Goal: Transaction & Acquisition: Purchase product/service

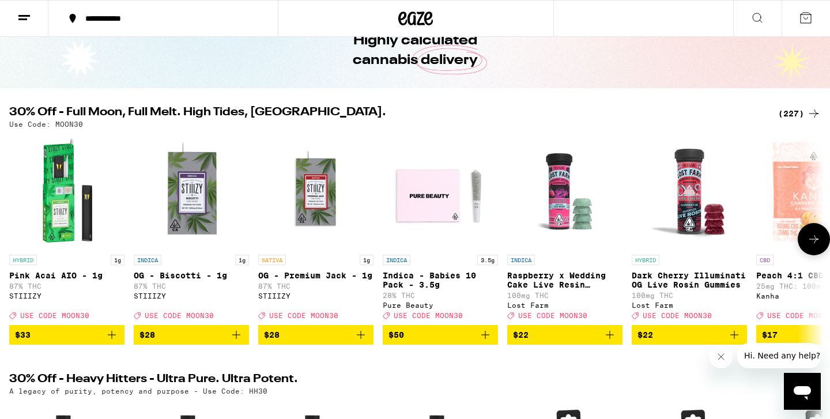
click at [815, 246] on icon at bounding box center [814, 239] width 14 height 14
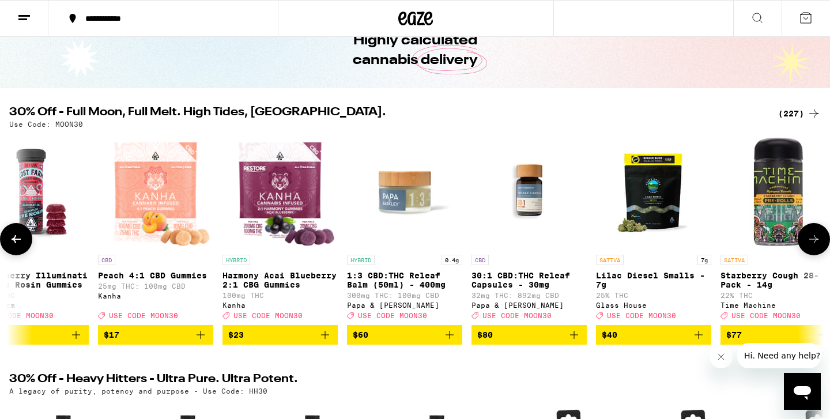
scroll to position [0, 686]
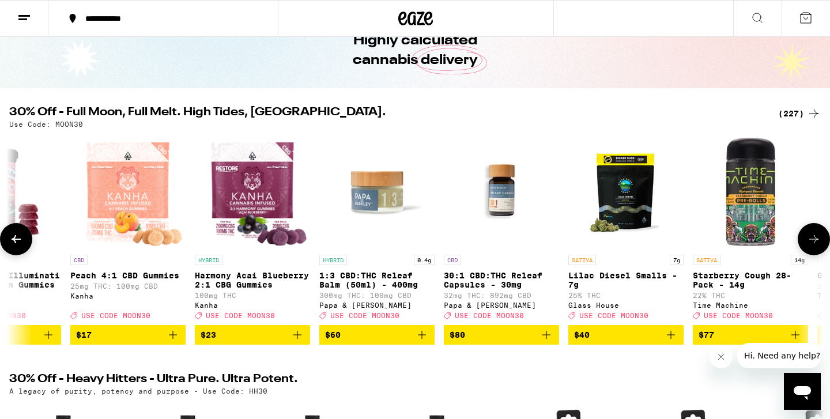
click at [815, 246] on icon at bounding box center [814, 239] width 14 height 14
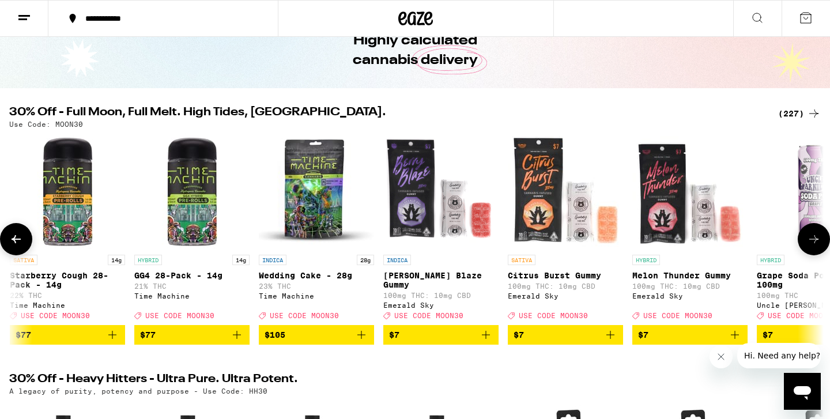
scroll to position [0, 1371]
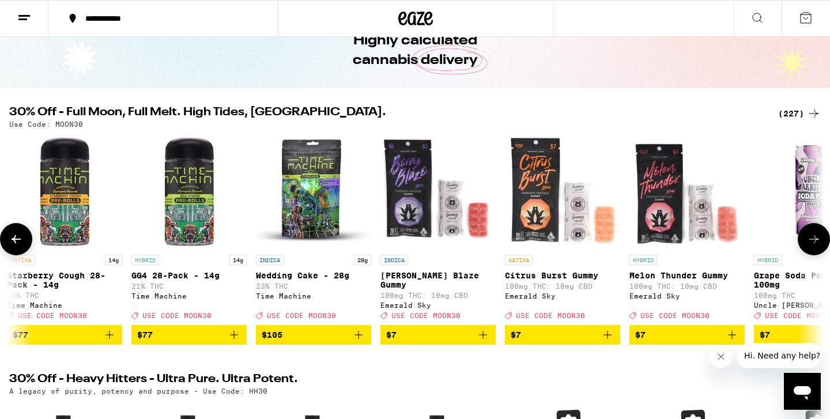
click at [815, 246] on icon at bounding box center [814, 239] width 14 height 14
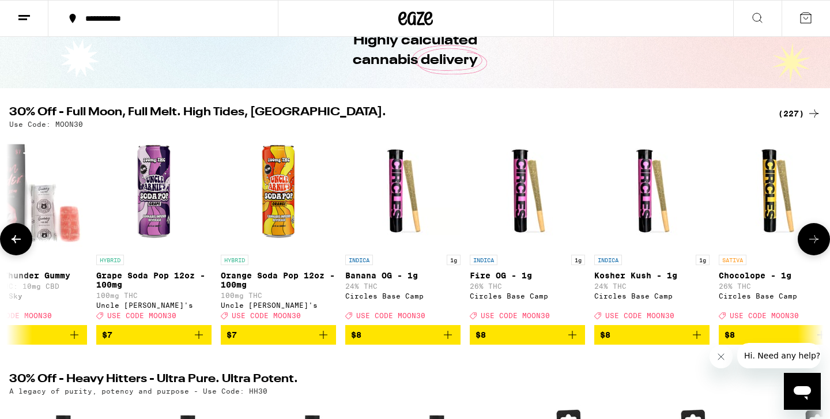
scroll to position [0, 2057]
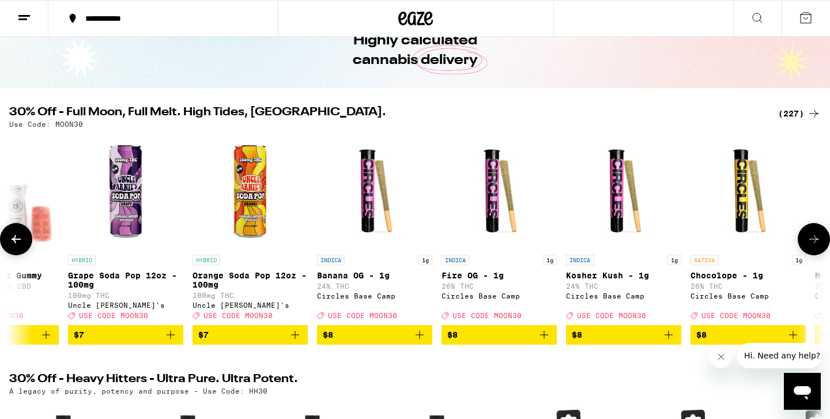
click at [815, 246] on icon at bounding box center [814, 239] width 14 height 14
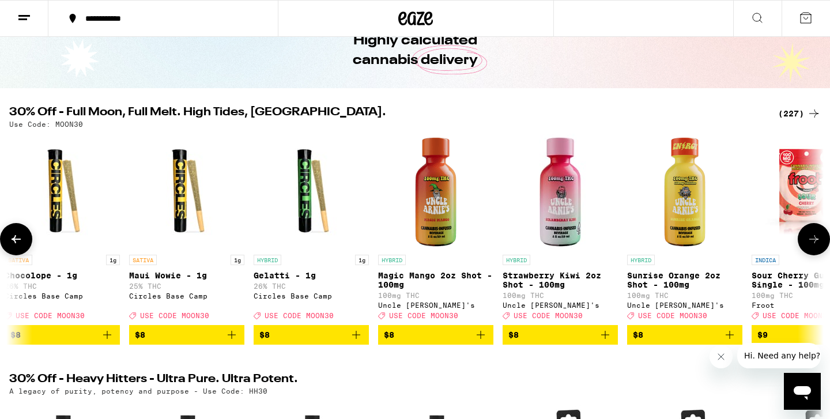
click at [815, 246] on icon at bounding box center [814, 239] width 14 height 14
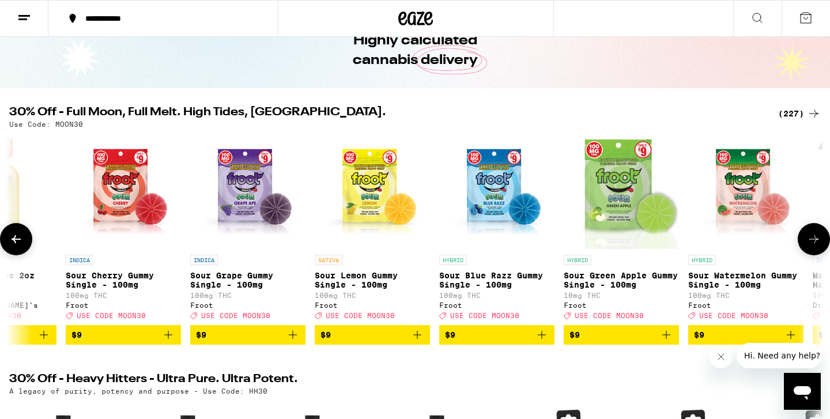
click at [815, 246] on icon at bounding box center [814, 239] width 14 height 14
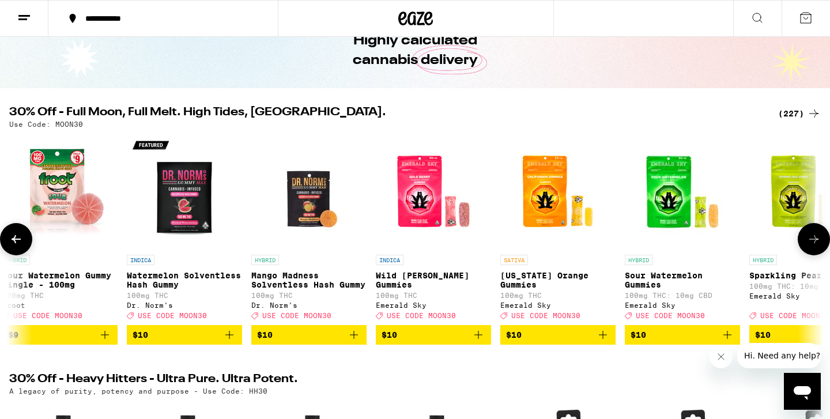
click at [815, 246] on icon at bounding box center [814, 239] width 14 height 14
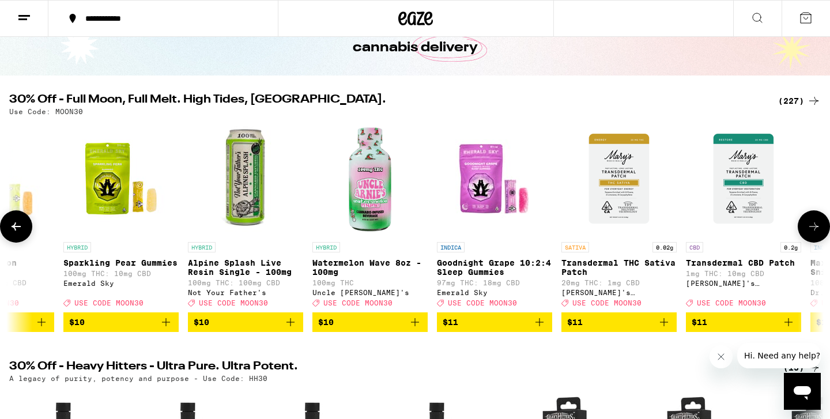
scroll to position [77, 0]
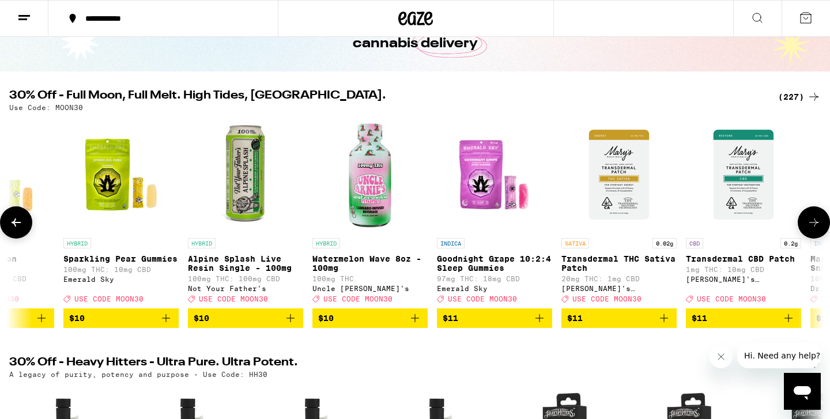
click at [817, 229] on icon at bounding box center [814, 222] width 14 height 14
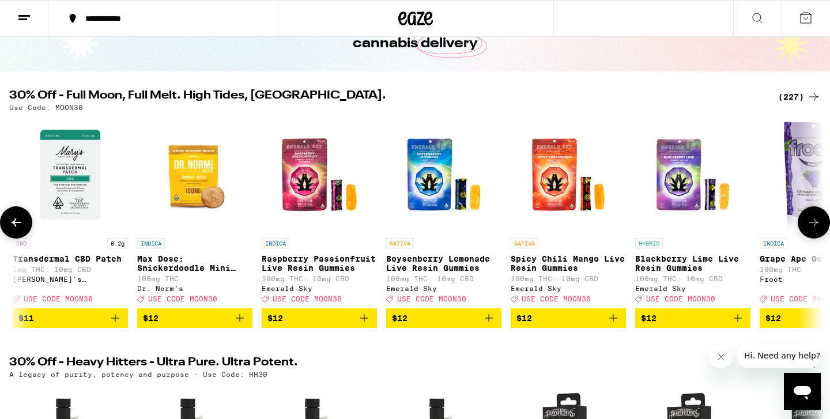
scroll to position [0, 5484]
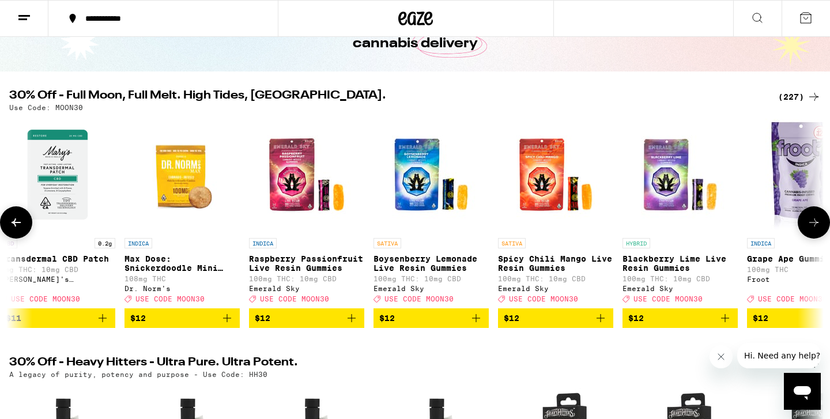
click at [817, 229] on icon at bounding box center [814, 222] width 14 height 14
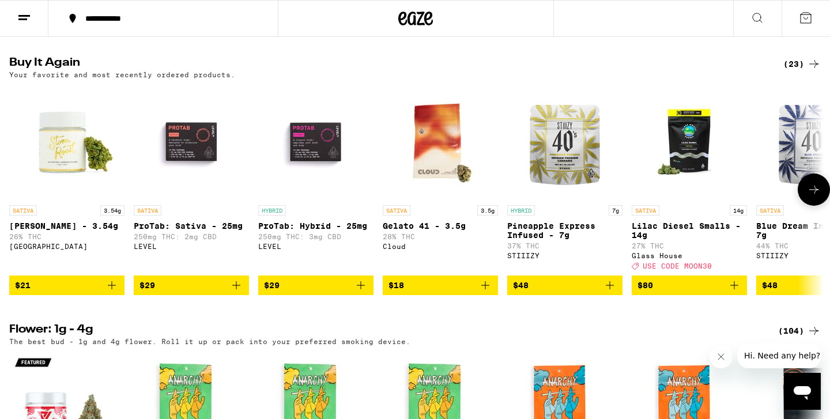
scroll to position [1174, 0]
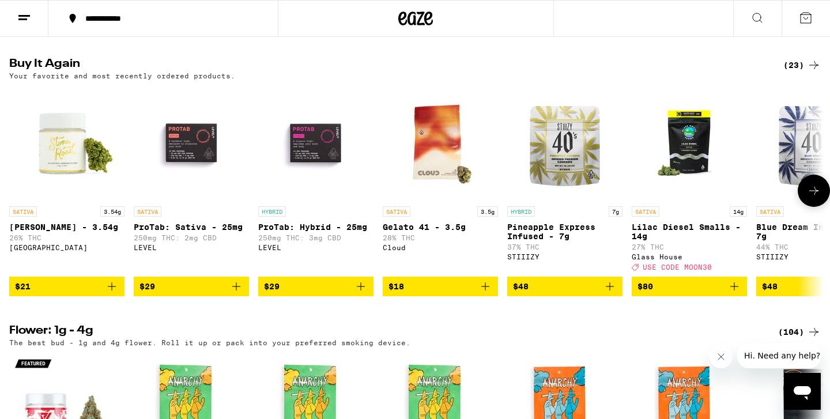
click at [812, 198] on icon at bounding box center [814, 191] width 14 height 14
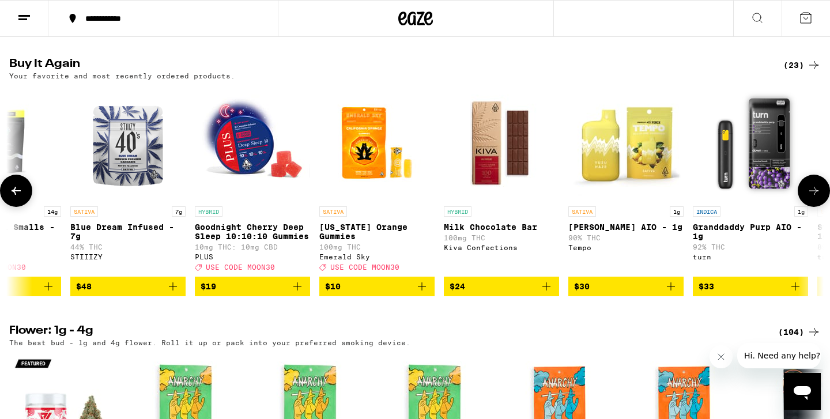
click at [812, 198] on icon at bounding box center [814, 191] width 14 height 14
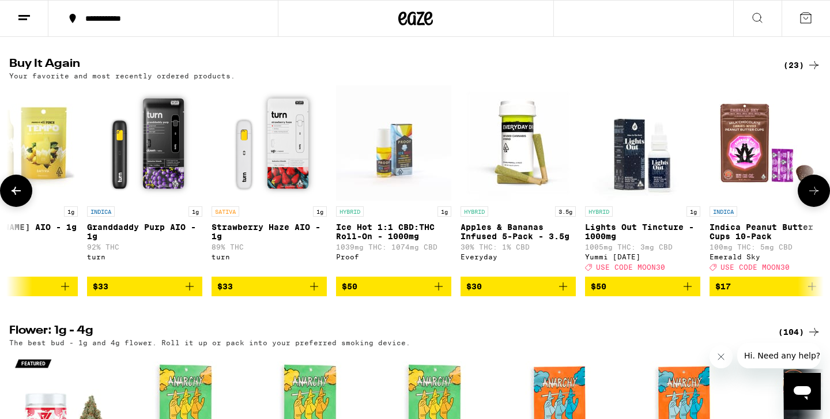
scroll to position [0, 1371]
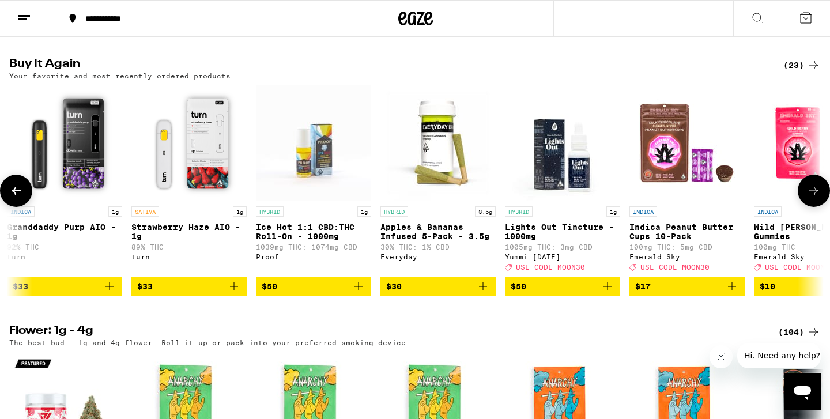
click at [812, 198] on icon at bounding box center [814, 191] width 14 height 14
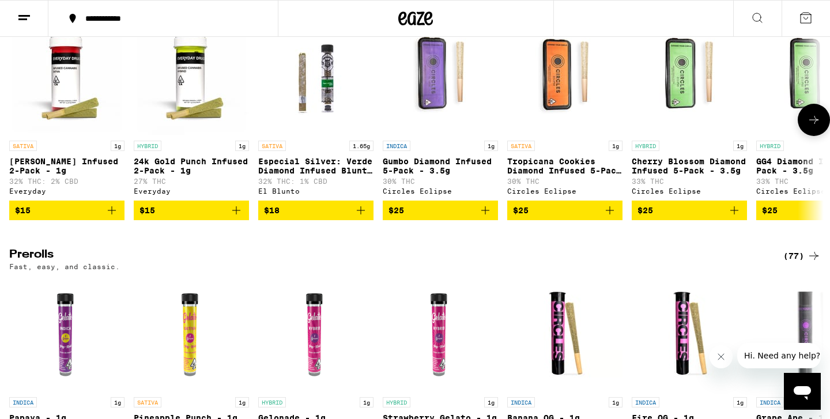
scroll to position [3464, 0]
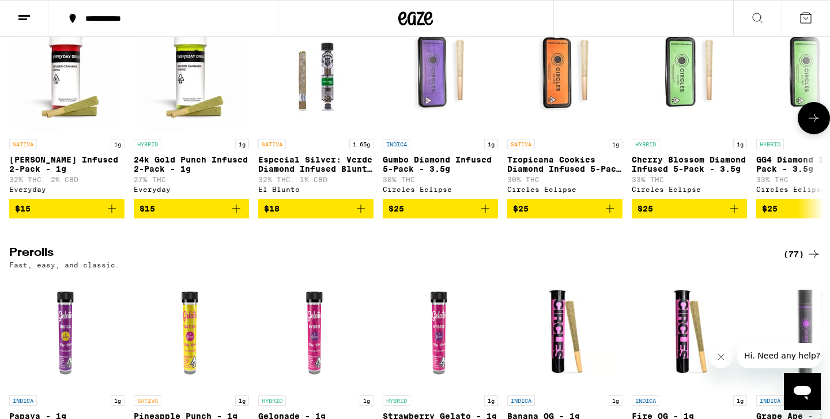
click at [813, 125] on icon at bounding box center [814, 118] width 14 height 14
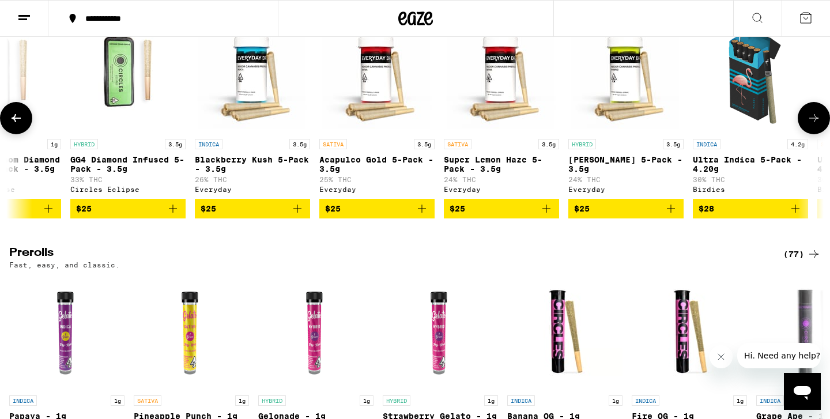
click at [813, 125] on icon at bounding box center [814, 118] width 14 height 14
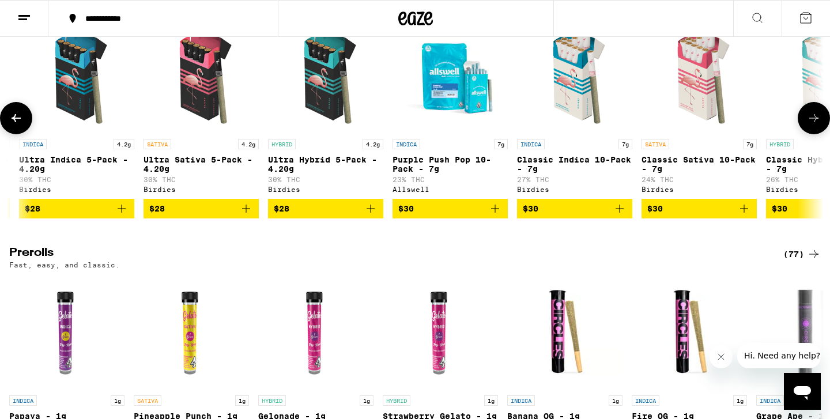
scroll to position [0, 1371]
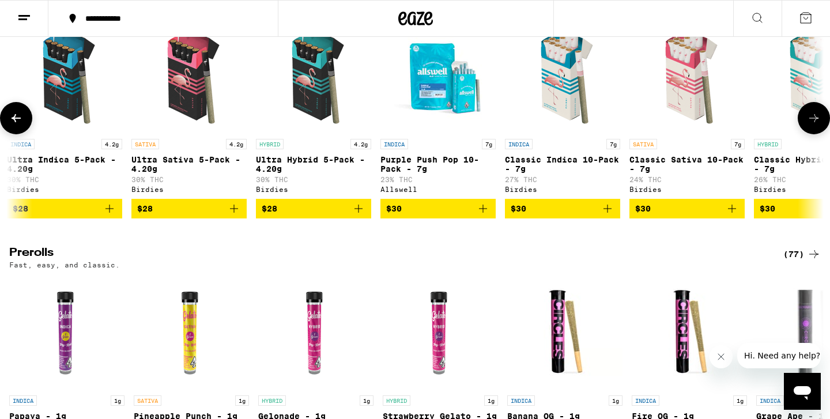
click at [813, 125] on icon at bounding box center [814, 118] width 14 height 14
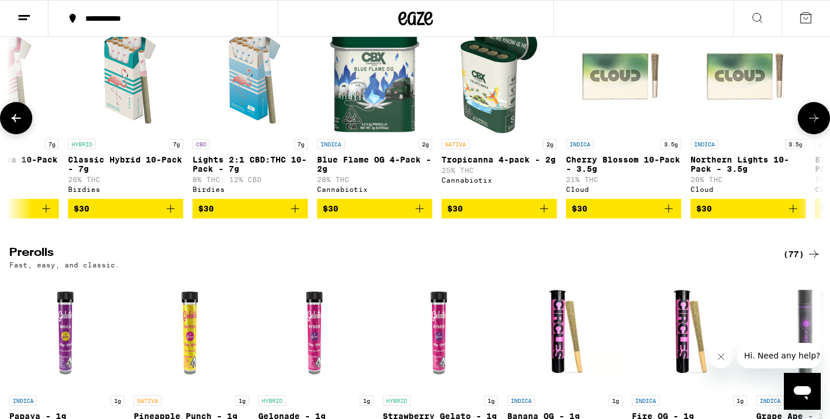
click at [813, 125] on icon at bounding box center [814, 118] width 14 height 14
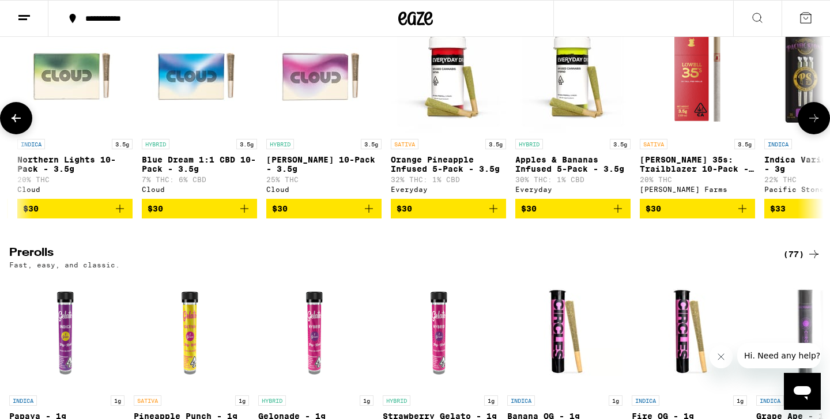
scroll to position [0, 2742]
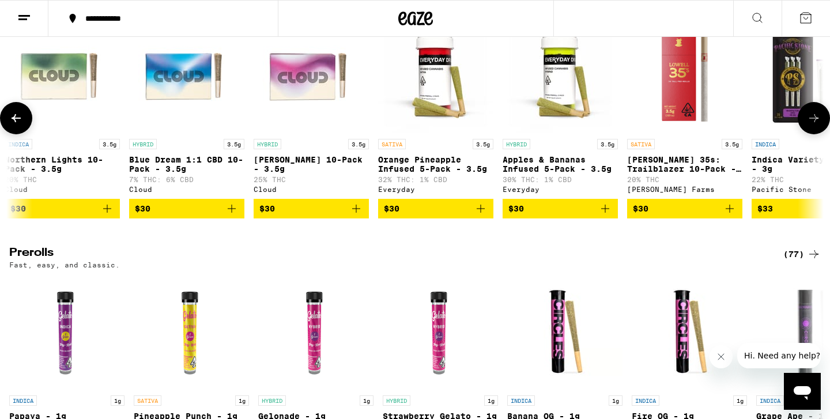
click at [813, 125] on icon at bounding box center [814, 118] width 14 height 14
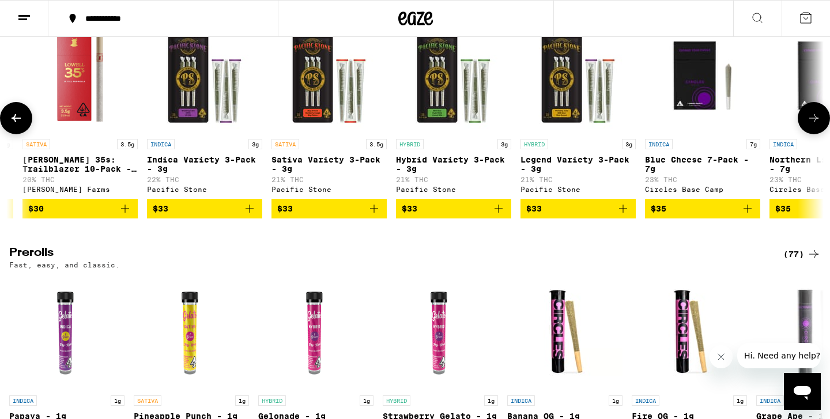
scroll to position [0, 3428]
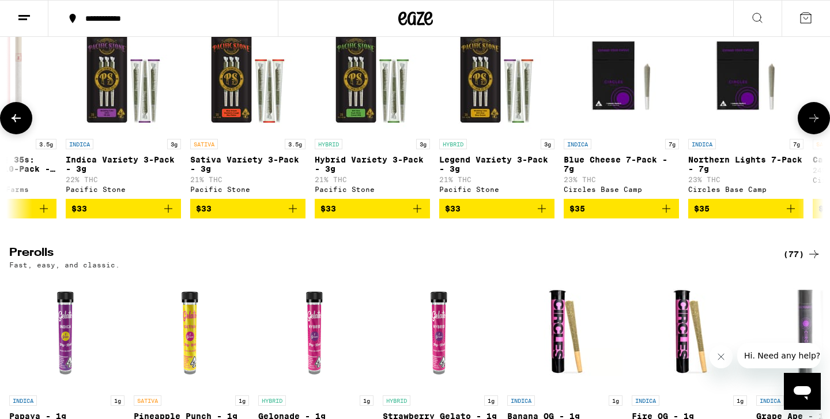
click at [813, 125] on icon at bounding box center [814, 118] width 14 height 14
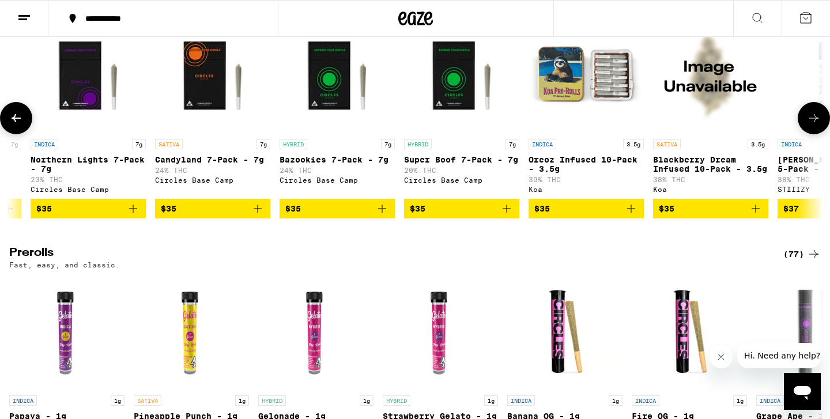
scroll to position [0, 4113]
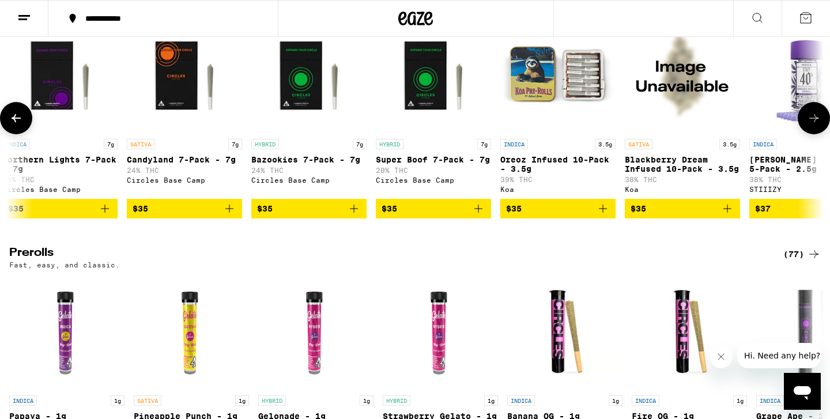
click at [813, 125] on icon at bounding box center [814, 118] width 14 height 14
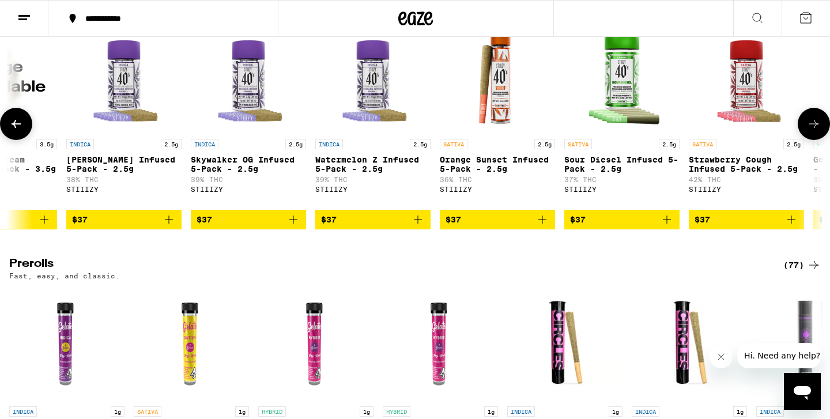
scroll to position [0, 4799]
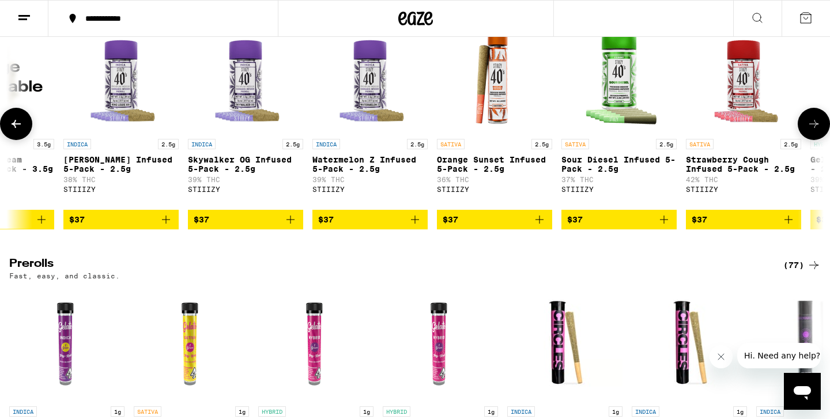
click at [820, 131] on icon at bounding box center [814, 124] width 14 height 14
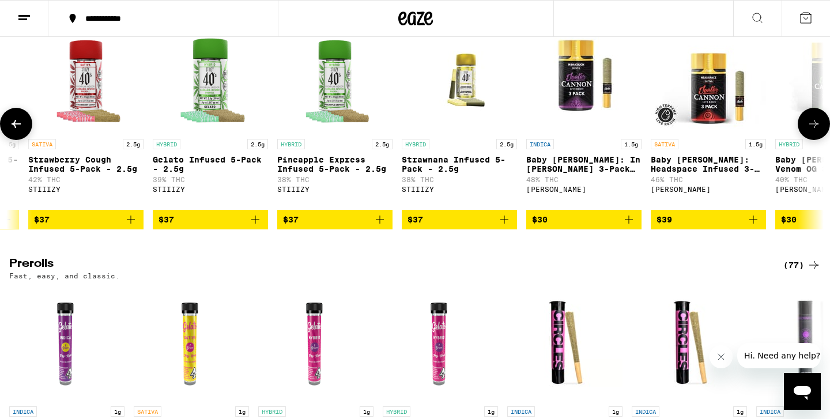
scroll to position [0, 5484]
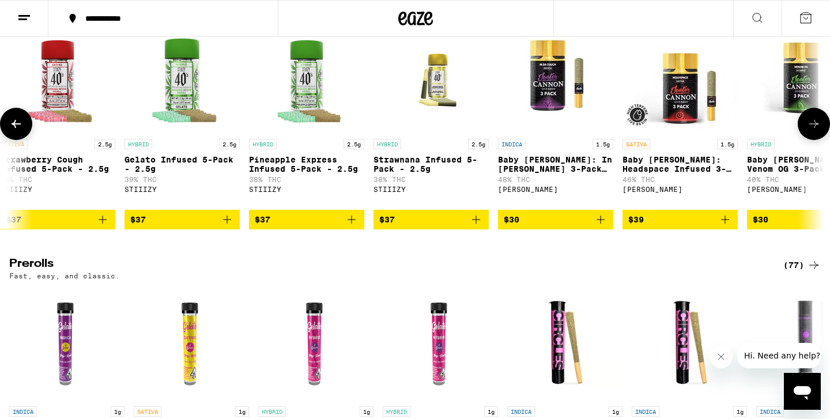
click at [438, 133] on img "Open page for Strawnana Infused 5-Pack - 2.5g from STIIIZY" at bounding box center [430, 75] width 115 height 115
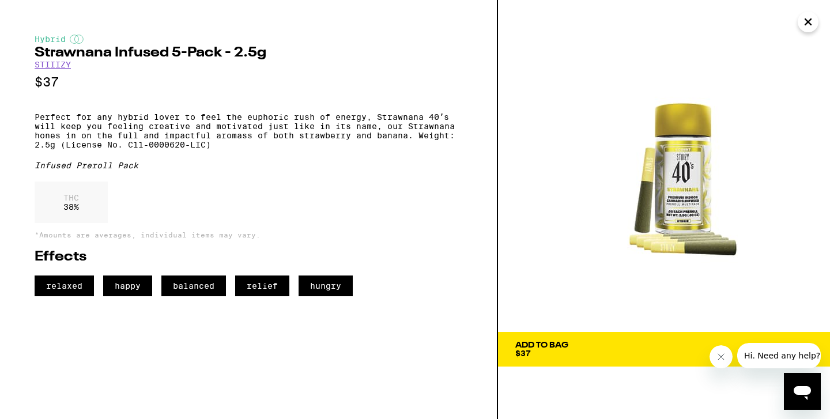
click at [560, 350] on div "Add To Bag $37" at bounding box center [541, 349] width 53 height 16
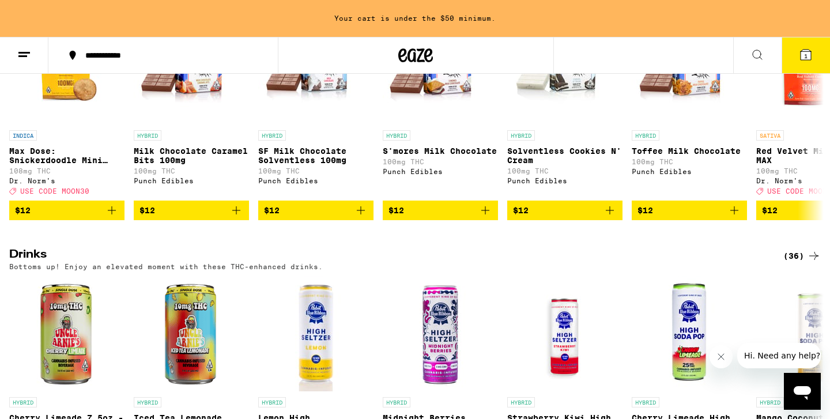
scroll to position [4295, 0]
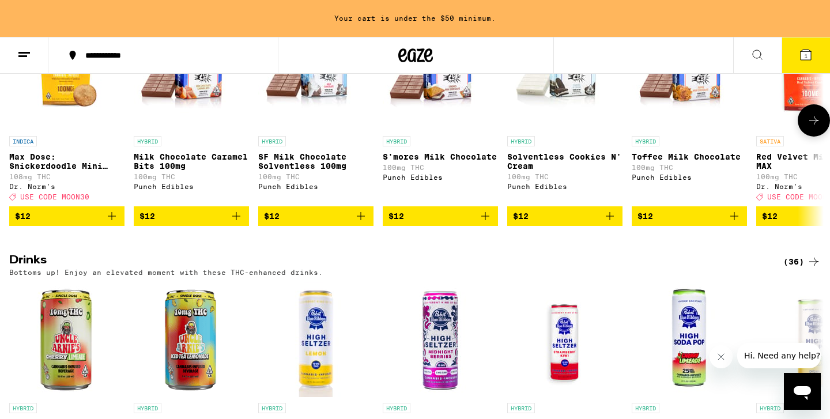
click at [811, 127] on icon at bounding box center [814, 120] width 14 height 14
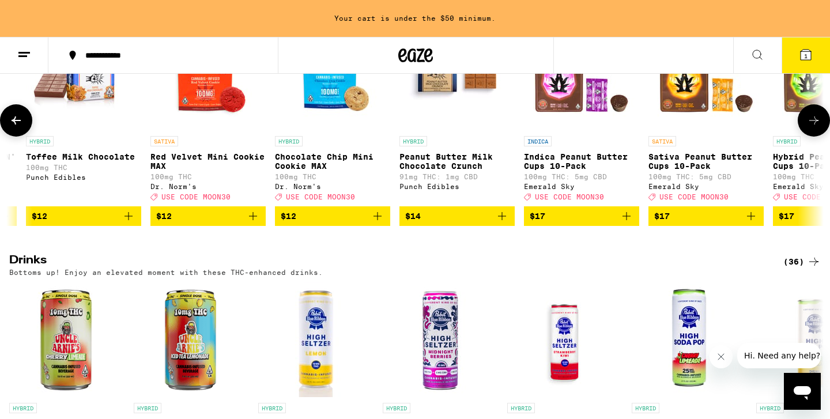
scroll to position [0, 686]
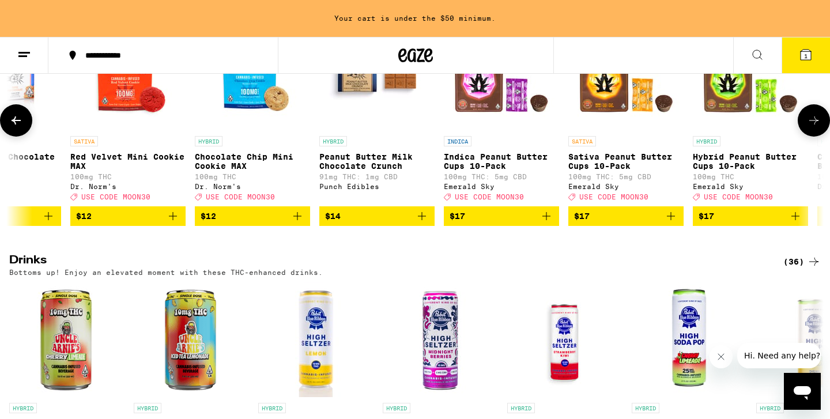
click at [811, 127] on icon at bounding box center [814, 120] width 14 height 14
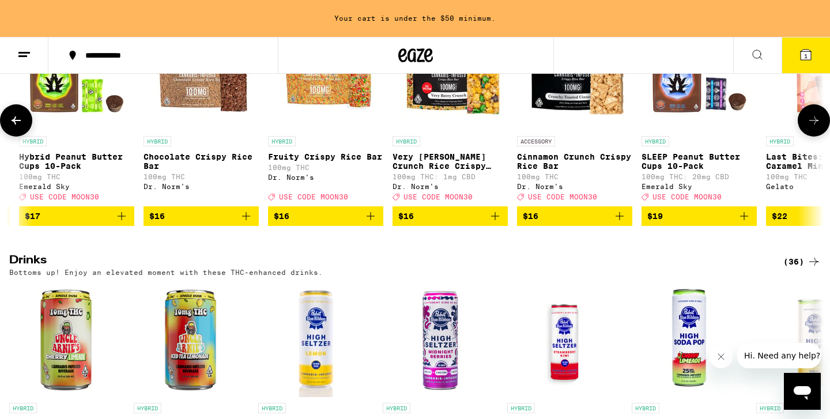
scroll to position [0, 1371]
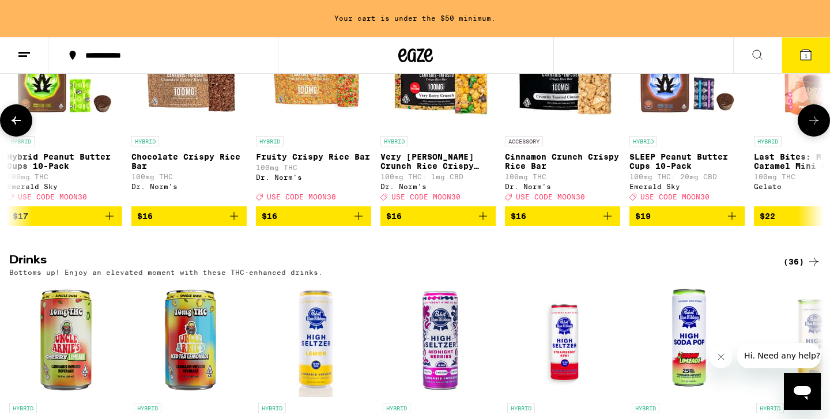
click at [358, 220] on icon "Add to bag" at bounding box center [358, 216] width 8 height 8
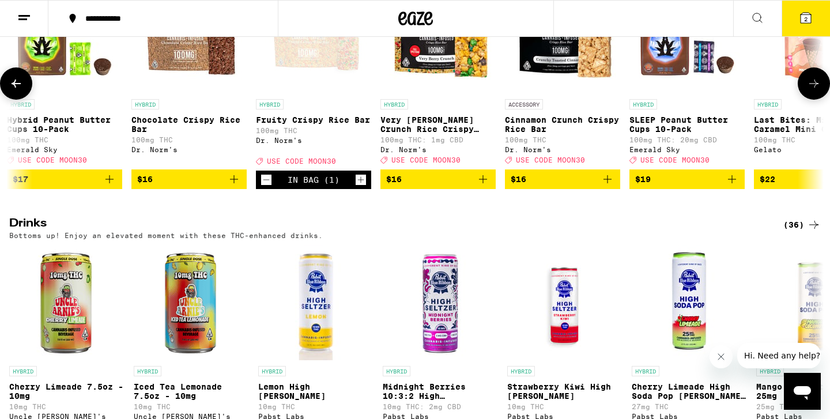
scroll to position [4258, 0]
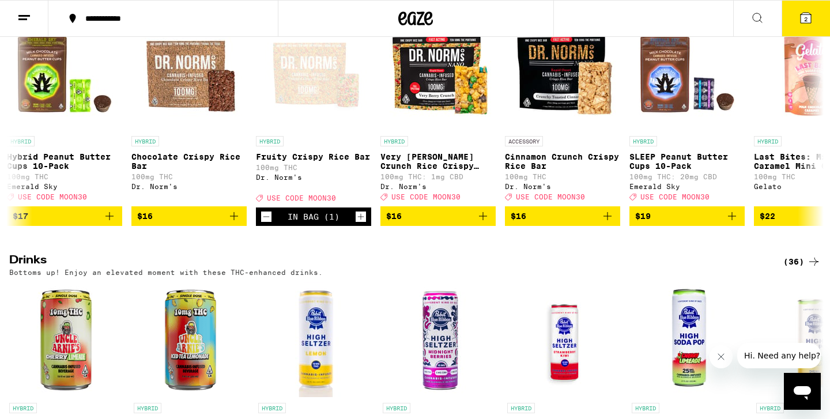
click at [793, 12] on button "2" at bounding box center [805, 19] width 48 height 36
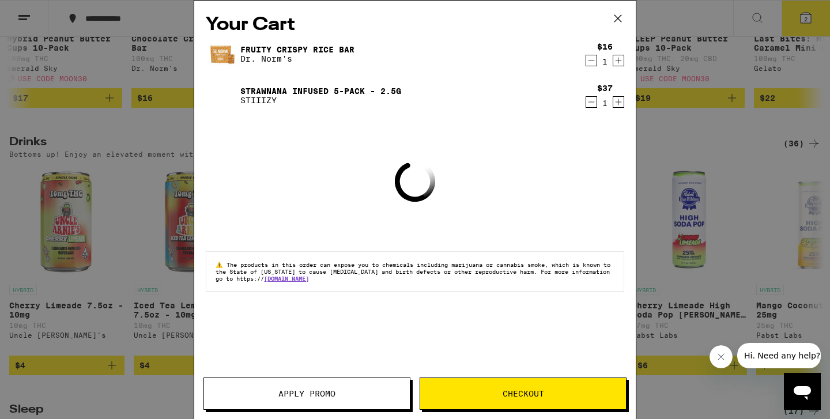
scroll to position [4140, 0]
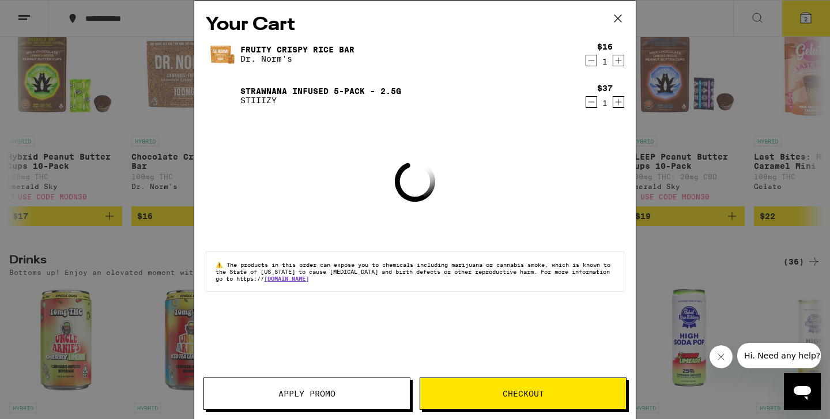
click at [343, 403] on button "Apply Promo" at bounding box center [306, 393] width 207 height 32
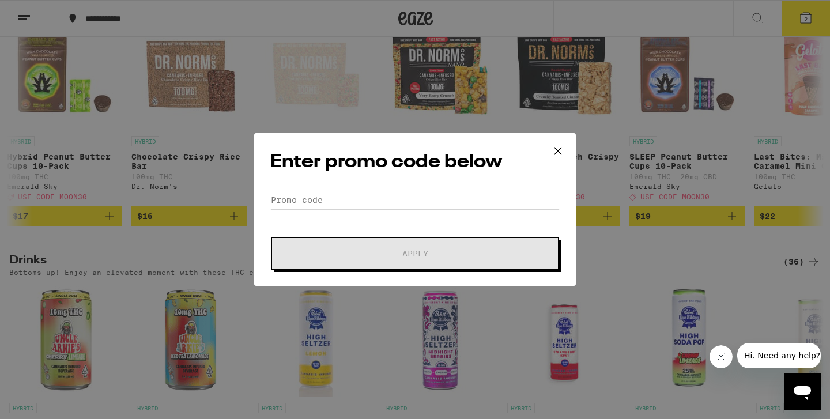
click at [414, 197] on input "Promo Code" at bounding box center [414, 199] width 289 height 17
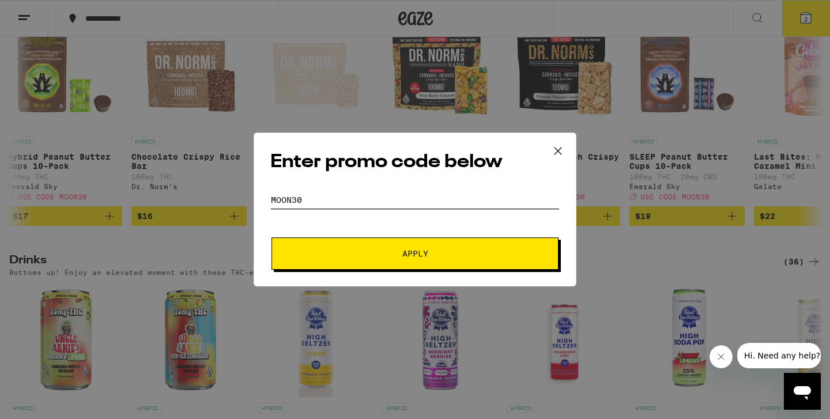
type input "moon30"
click at [426, 256] on span "Apply" at bounding box center [415, 253] width 26 height 8
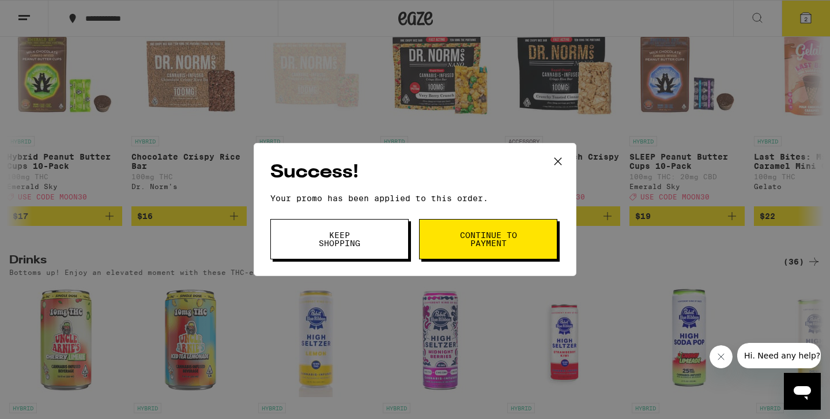
click at [438, 248] on button "Continue to payment" at bounding box center [488, 239] width 138 height 40
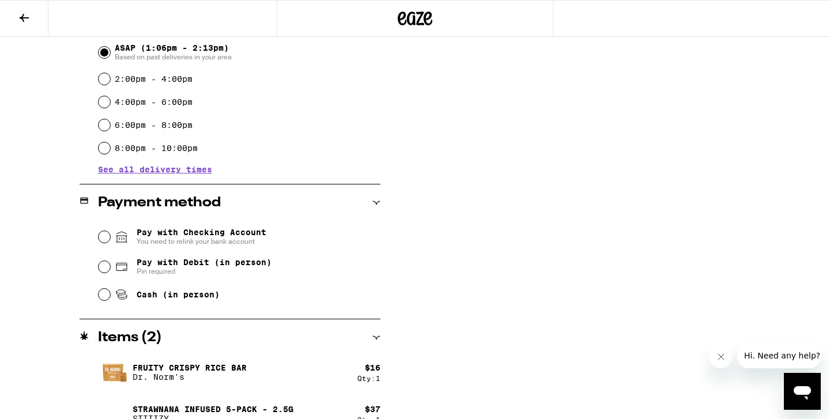
scroll to position [334, 0]
click at [105, 268] on input "Pay with Debit (in person) Pin required" at bounding box center [105, 266] width 12 height 12
radio input "true"
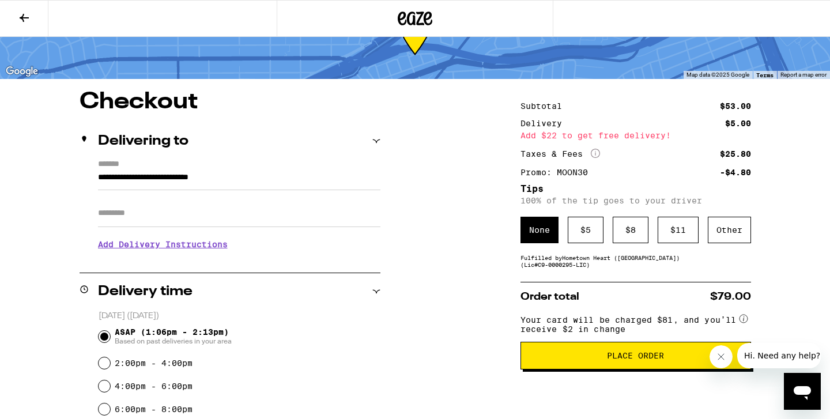
scroll to position [0, 0]
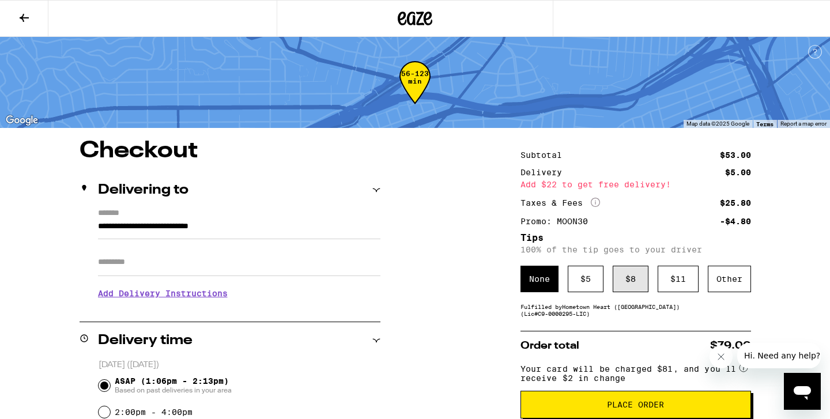
click at [624, 282] on div "$ 8" at bounding box center [630, 279] width 36 height 27
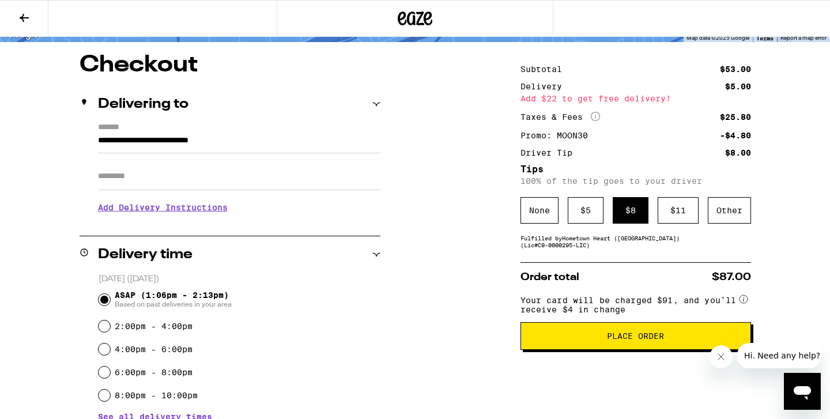
scroll to position [90, 0]
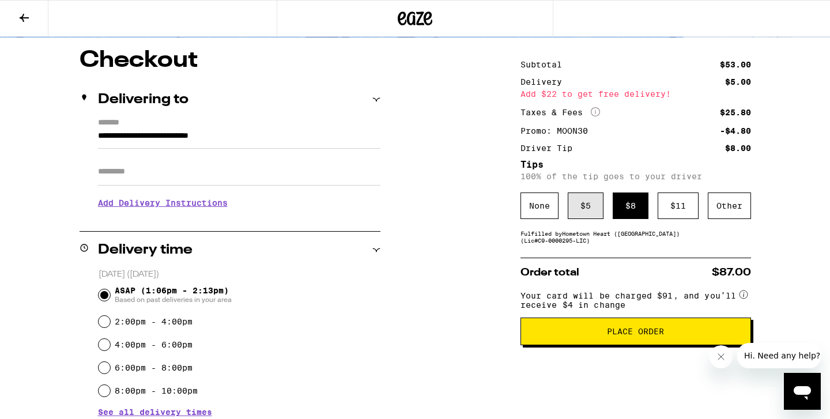
click at [594, 213] on div "$ 5" at bounding box center [585, 205] width 36 height 27
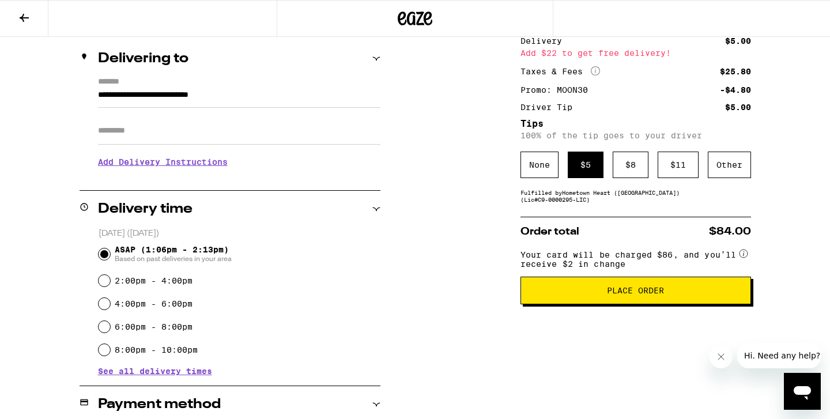
scroll to position [132, 0]
click at [616, 304] on button "Place Order" at bounding box center [635, 290] width 230 height 28
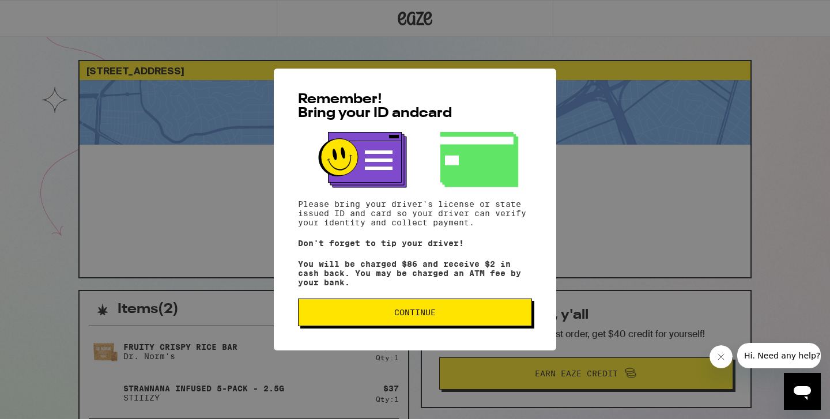
click at [474, 313] on span "Continue" at bounding box center [415, 312] width 214 height 8
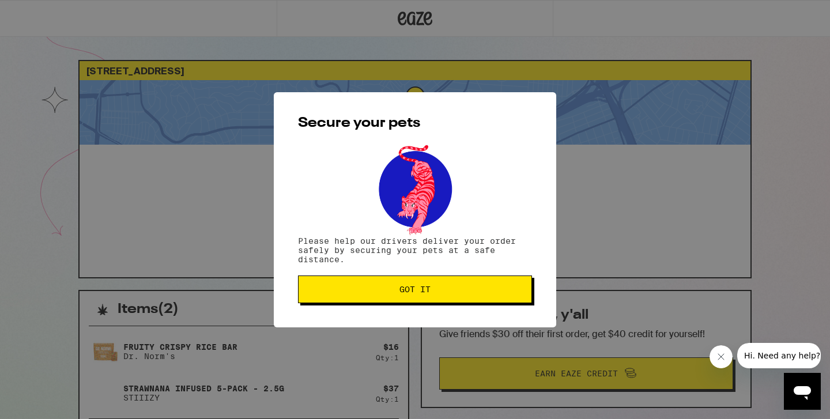
click at [467, 298] on button "Got it" at bounding box center [415, 289] width 234 height 28
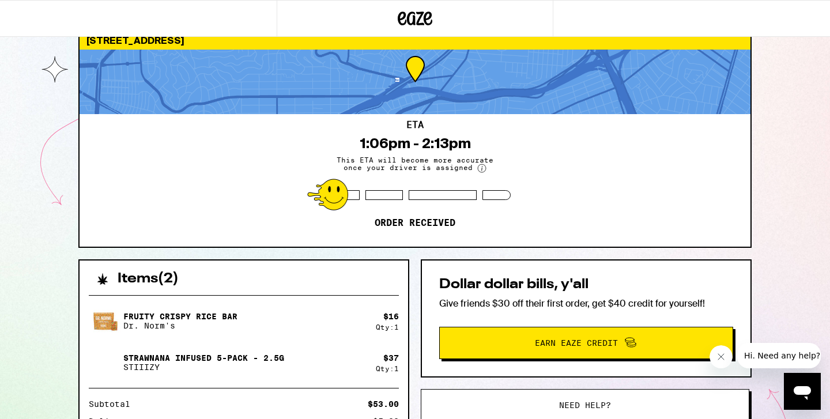
scroll to position [8, 0]
